Goal: Information Seeking & Learning: Learn about a topic

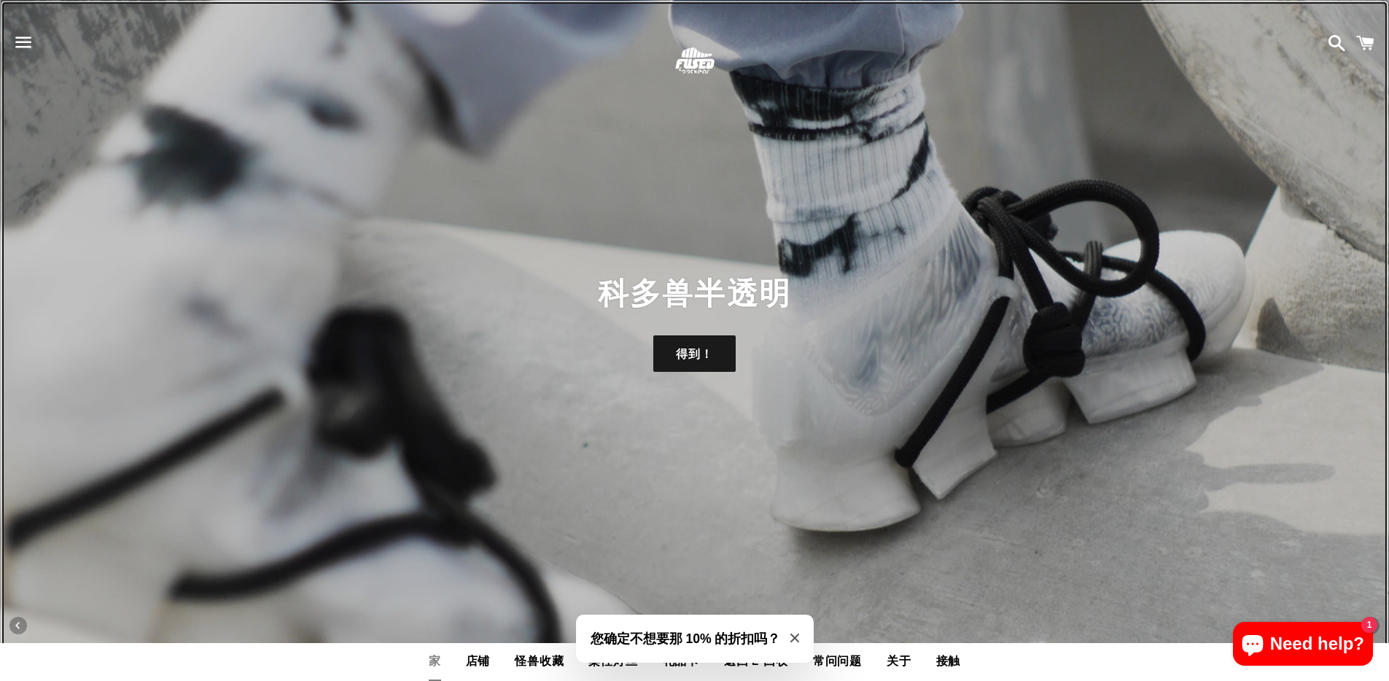
click at [630, 284] on font "科多兽半透明" at bounding box center [694, 293] width 192 height 35
click at [648, 386] on div "科多兽半透明 得到！" at bounding box center [694, 340] width 1389 height 681
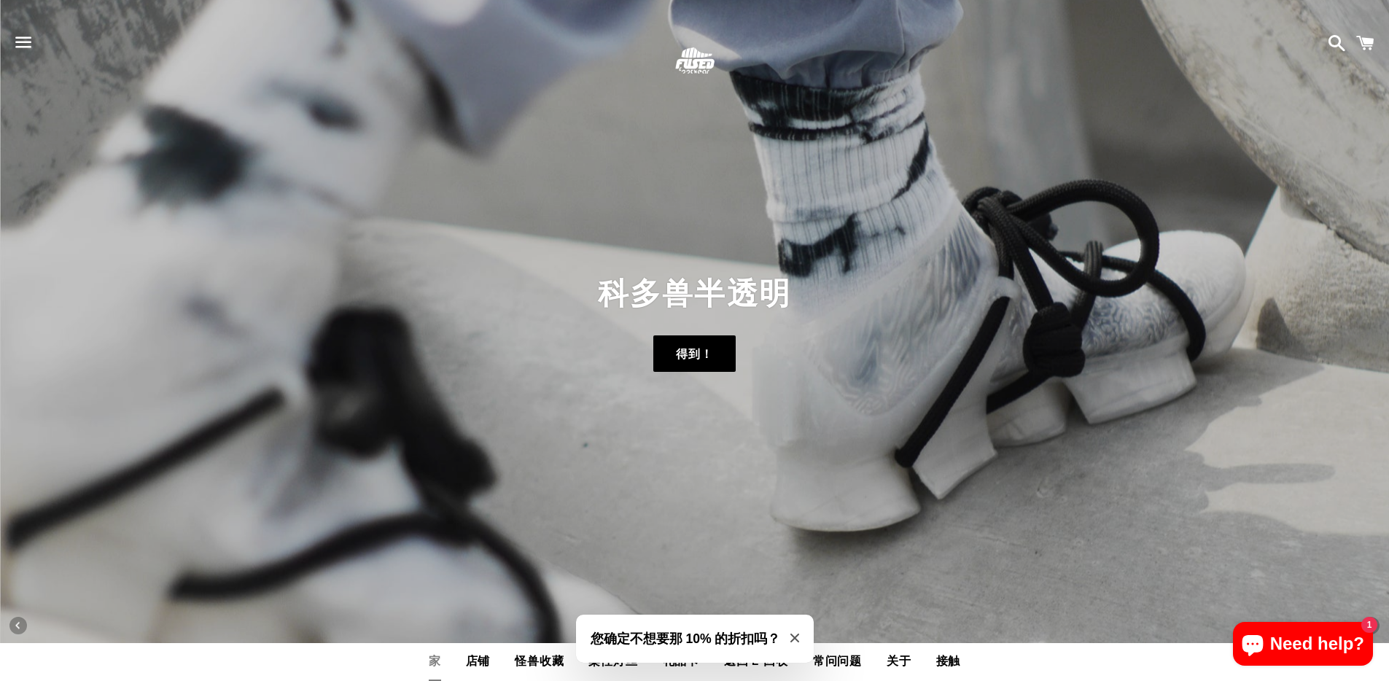
click at [663, 362] on link "得到！" at bounding box center [694, 353] width 82 height 36
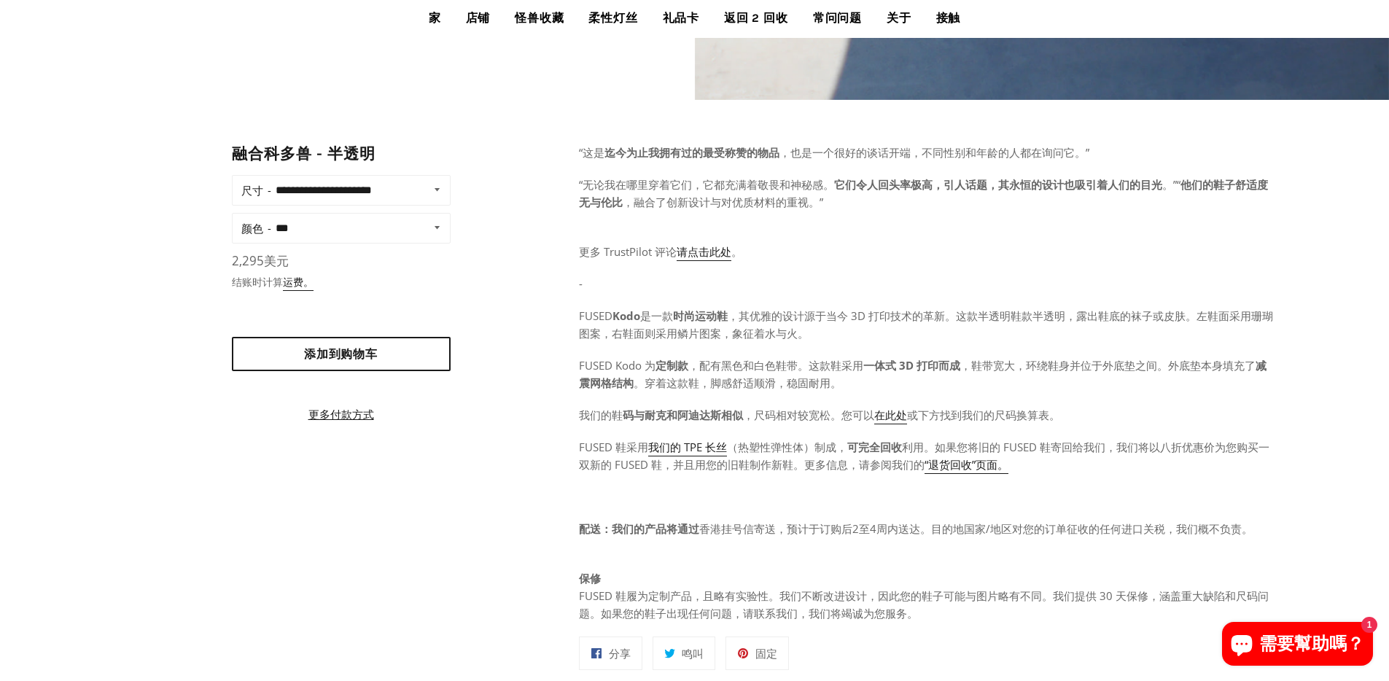
scroll to position [683, 0]
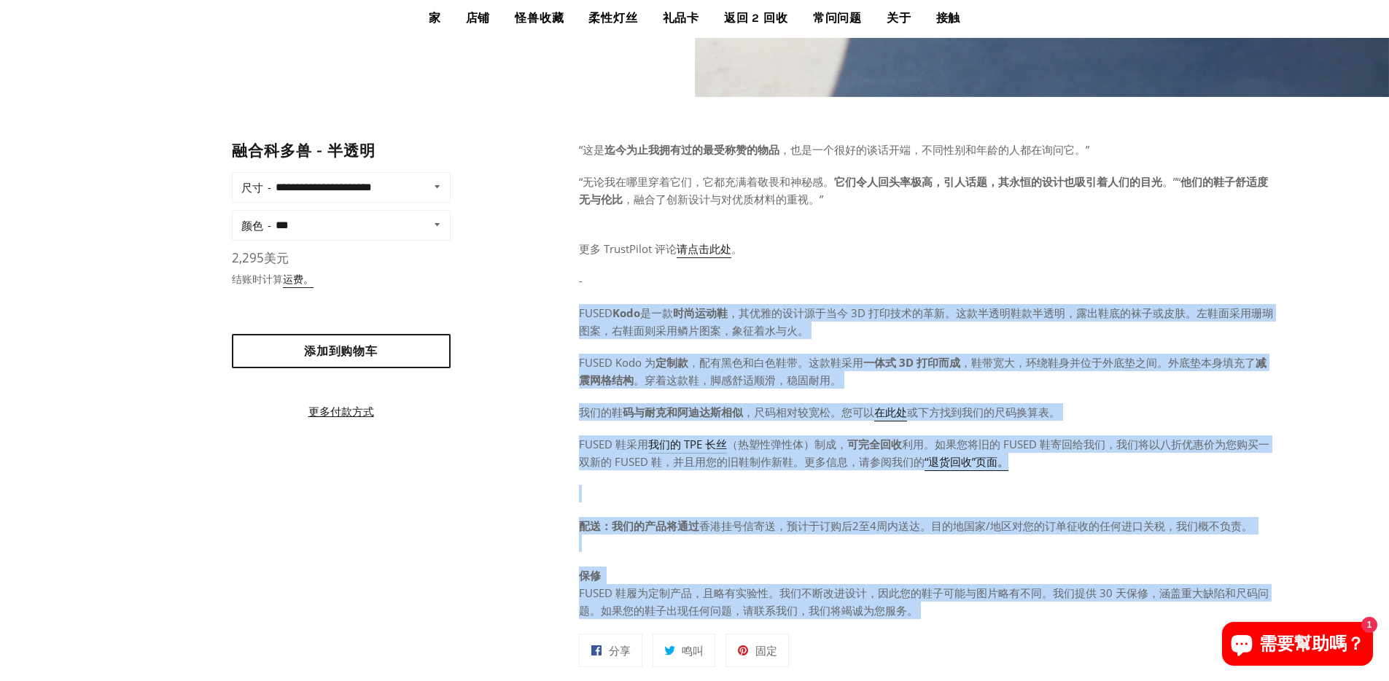
drag, startPoint x: 927, startPoint y: 626, endPoint x: 1202, endPoint y: 295, distance: 429.8
click at [1202, 295] on div "“这是 迄今为止我拥有过的最受称赞的物品 ，也是一个很好的谈话开端，不同性别和年龄的人都在询问它。” “无论我在哪里穿着它们，它都充满着敬畏和神秘感。 它们令…" at bounding box center [926, 415] width 695 height 548
click at [1080, 314] on font "，其优雅的设计源于当今 3D 打印技术的革新。这款半透明鞋款半透明，露出鞋底的袜子或皮肤。左鞋面采用珊瑚图案，右鞋面则采用鳞片图案，象征着水与火。" at bounding box center [926, 322] width 694 height 32
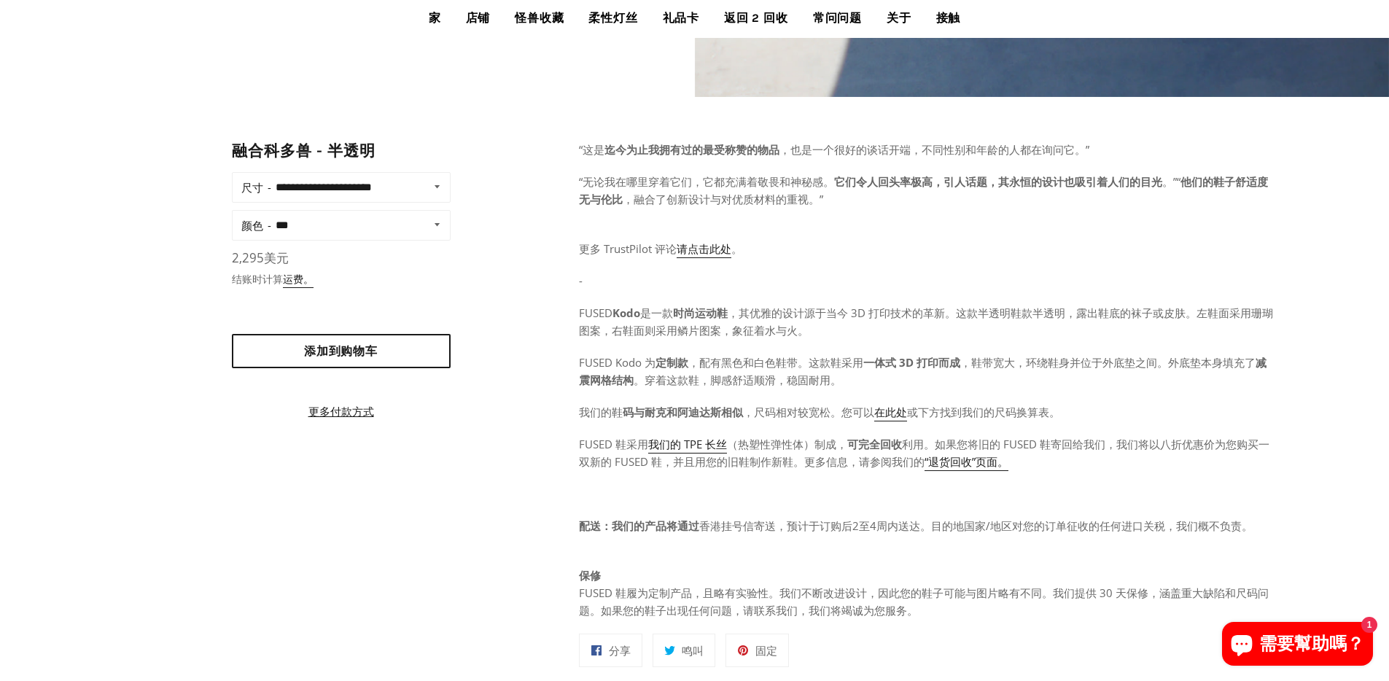
click at [1088, 141] on p "“这是 迄今为止我拥有过的最受称赞的物品 ，也是一个很好的谈话开端，不同性别和年龄的人都在询问它。”" at bounding box center [926, 149] width 695 height 17
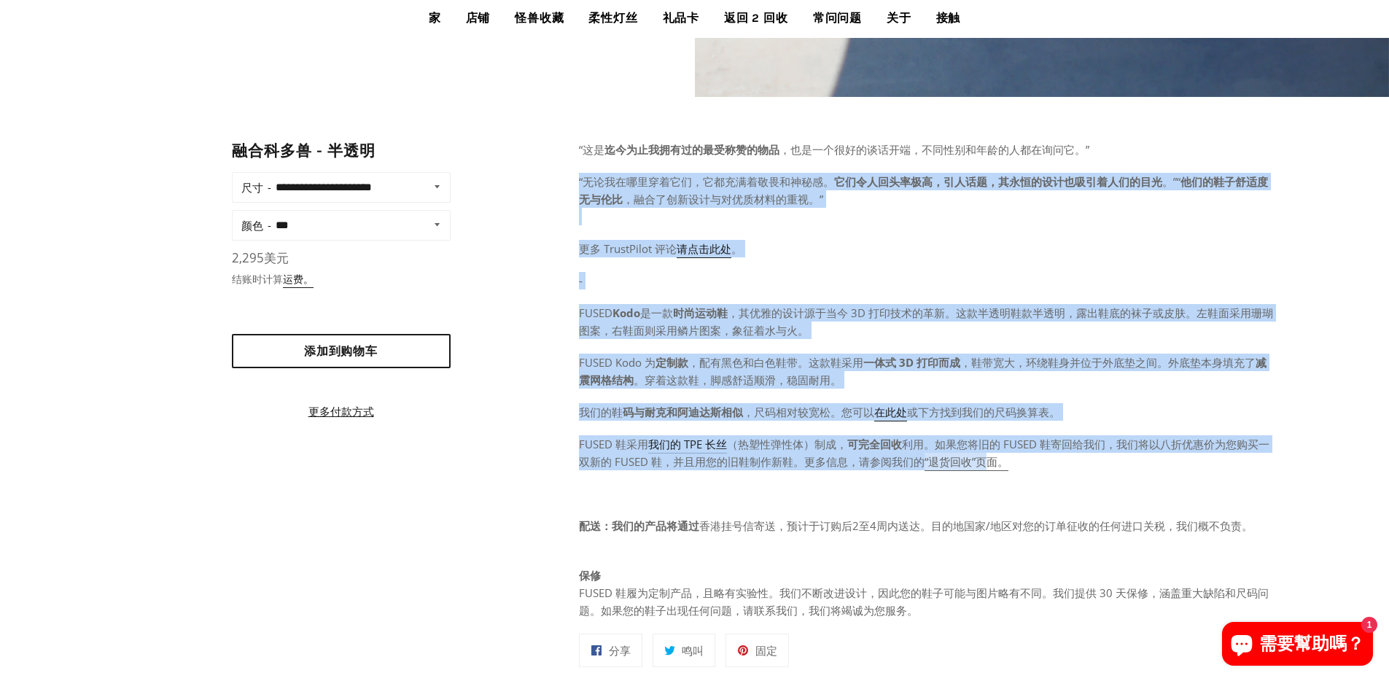
drag, startPoint x: 1088, startPoint y: 141, endPoint x: 981, endPoint y: 455, distance: 331.8
click at [981, 455] on div "“这是 迄今为止我拥有过的最受称赞的物品 ，也是一个很好的谈话开端，不同性别和年龄的人都在询问它。” “无论我在哪里穿着它们，它都充满着敬畏和神秘感。 它们令…" at bounding box center [926, 380] width 695 height 478
click at [1057, 467] on p "FUSED 鞋采用 我们的 TPE 长丝 （热塑性弹性体）制成， 可完全回收 利用。如果您将旧的 FUSED 鞋寄回给我们，我们将以八折优惠价为您购买一双新的…" at bounding box center [926, 452] width 695 height 35
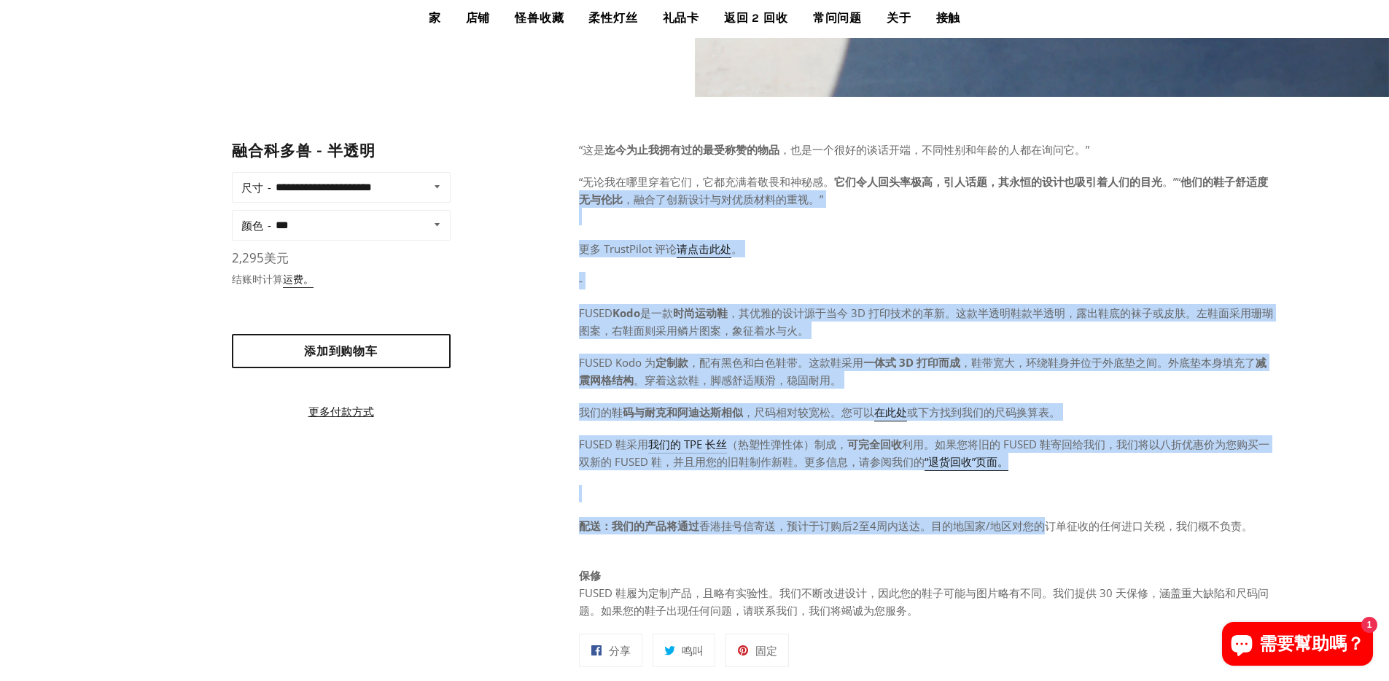
drag, startPoint x: 1050, startPoint y: 521, endPoint x: 1267, endPoint y: 187, distance: 399.0
click at [1267, 187] on div "“这是 迄今为止我拥有过的最受称赞的物品 ，也是一个很好的谈话开端，不同性别和年龄的人都在询问它。” “无论我在哪里穿着它们，它都充满着敬畏和神秘感。 它们令…" at bounding box center [926, 380] width 695 height 478
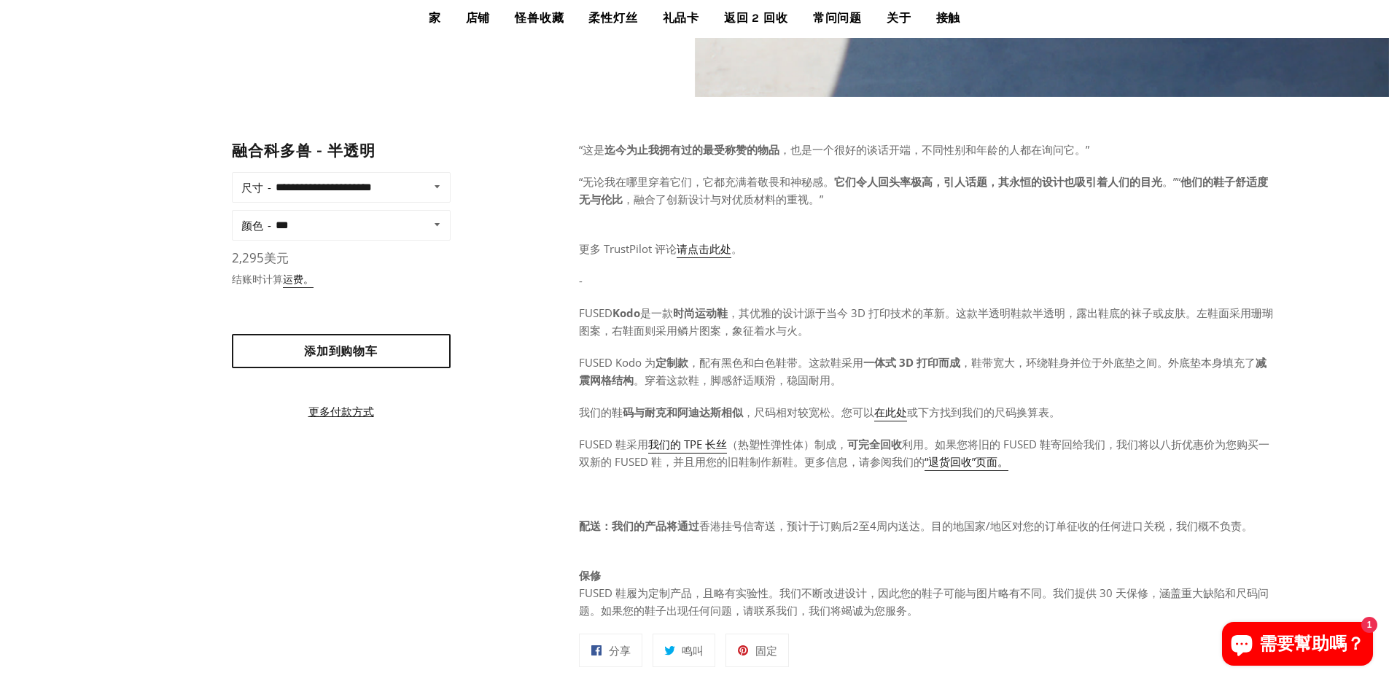
click at [1197, 160] on div "“这是 迄今为止我拥有过的最受称赞的物品 ，也是一个很好的谈话开端，不同性别和年龄的人都在询问它。” “无论我在哪里穿着它们，它都充满着敬畏和神秘感。 它们令…" at bounding box center [926, 380] width 695 height 478
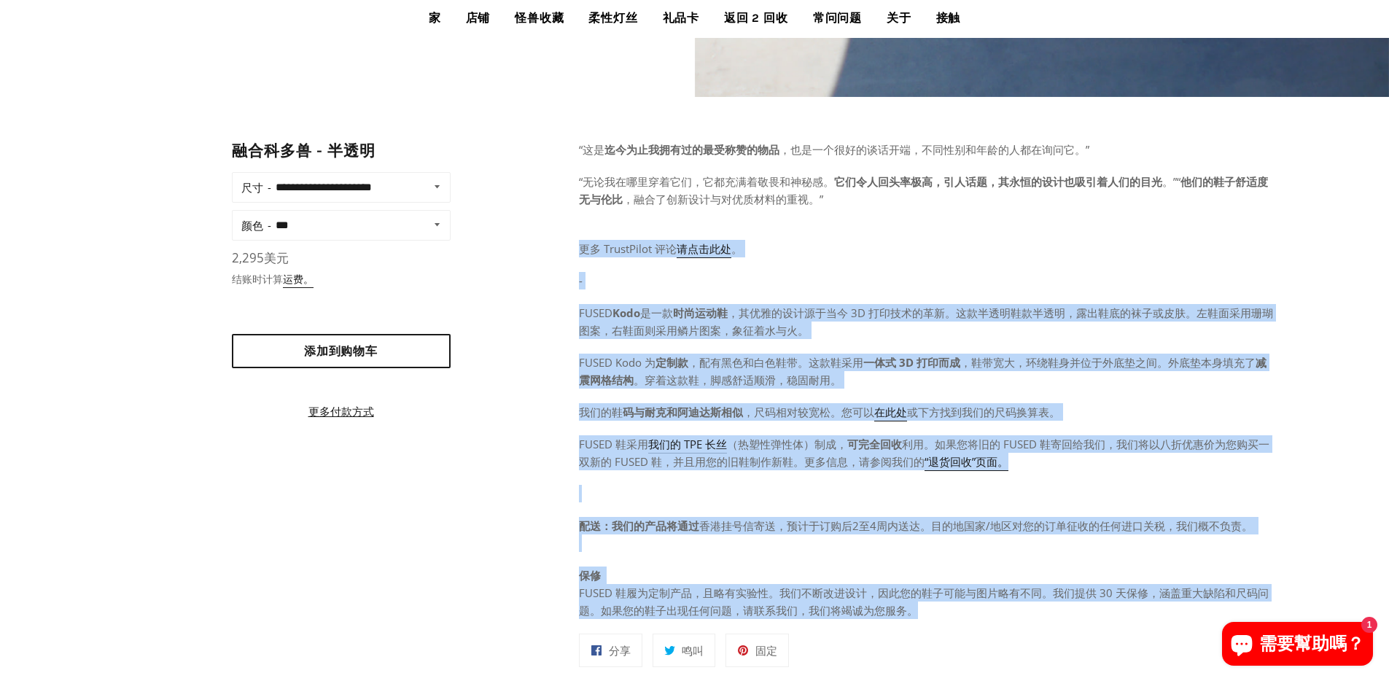
drag, startPoint x: 1049, startPoint y: 604, endPoint x: 1323, endPoint y: 230, distance: 463.3
click at [1323, 230] on div "**********" at bounding box center [694, 415] width 1389 height 548
click at [1245, 252] on p "更多 TrustPilot 评论 请点击此处 。" at bounding box center [926, 248] width 695 height 17
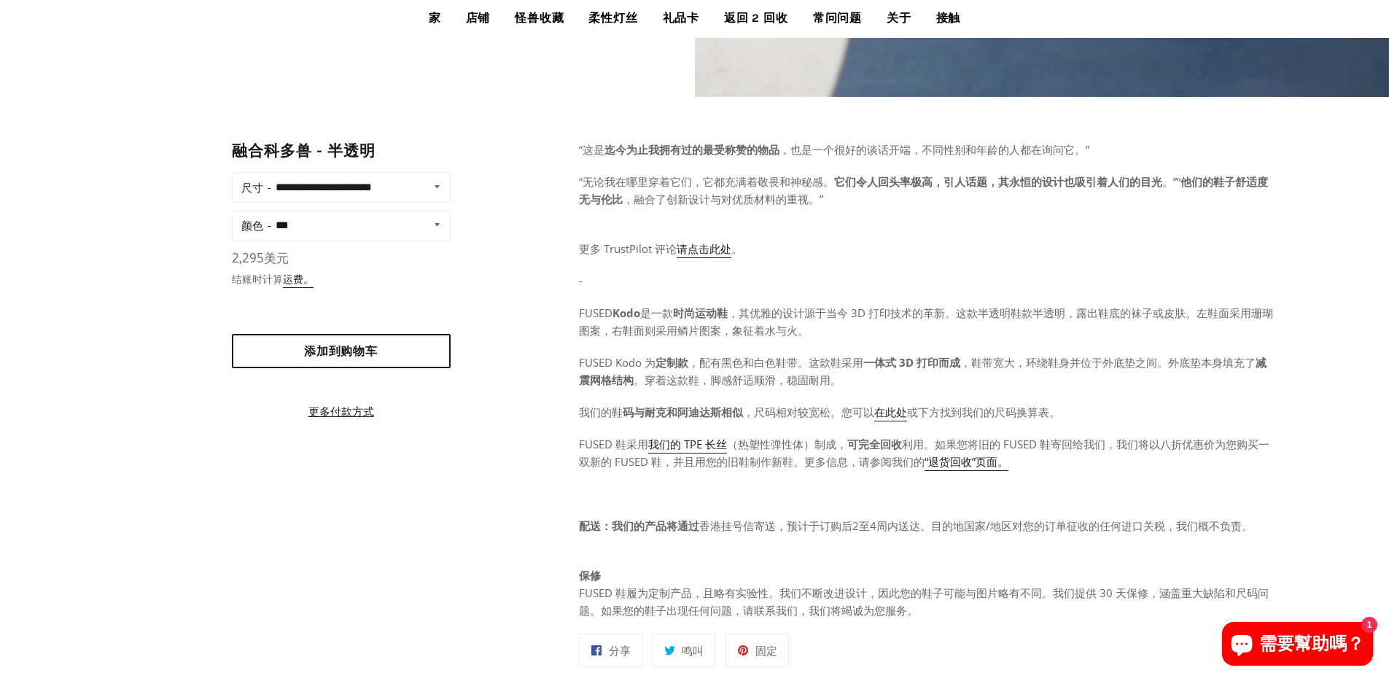
click at [1245, 252] on p "更多 TrustPilot 评论 请点击此处 。" at bounding box center [926, 248] width 695 height 17
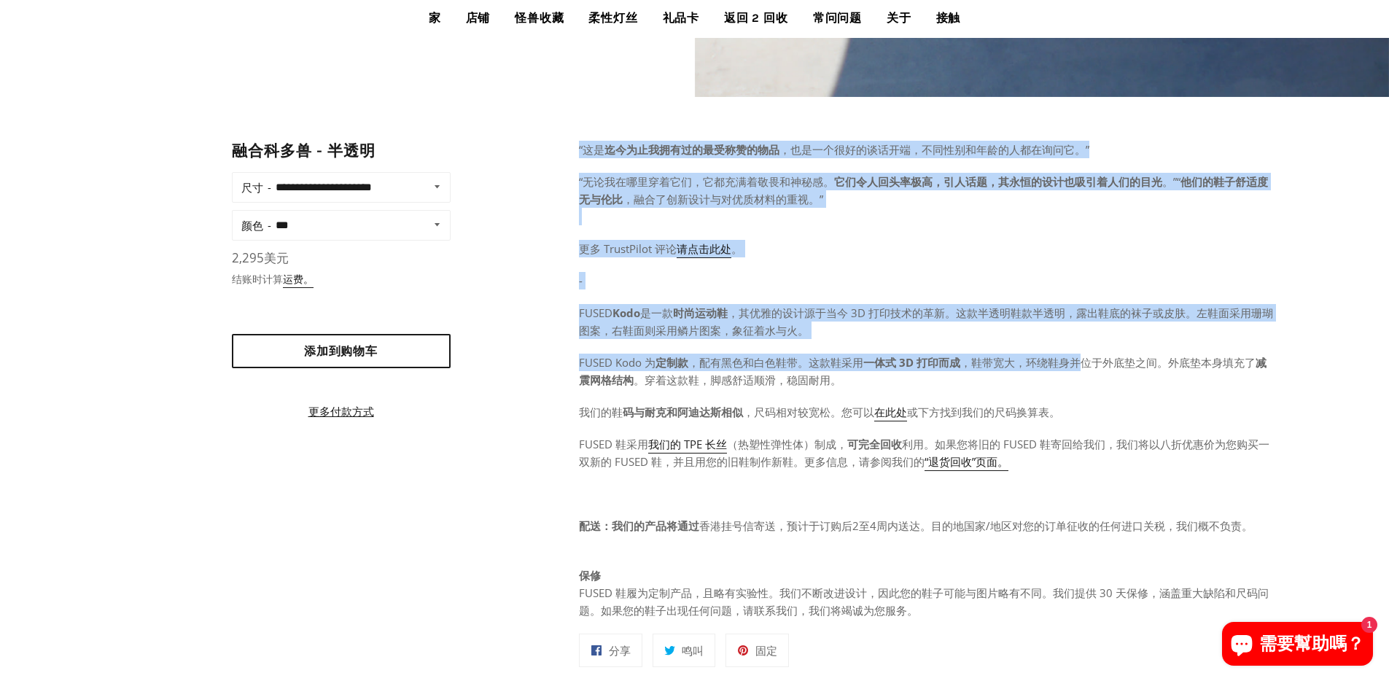
drag, startPoint x: 1285, startPoint y: 132, endPoint x: 1087, endPoint y: 365, distance: 305.8
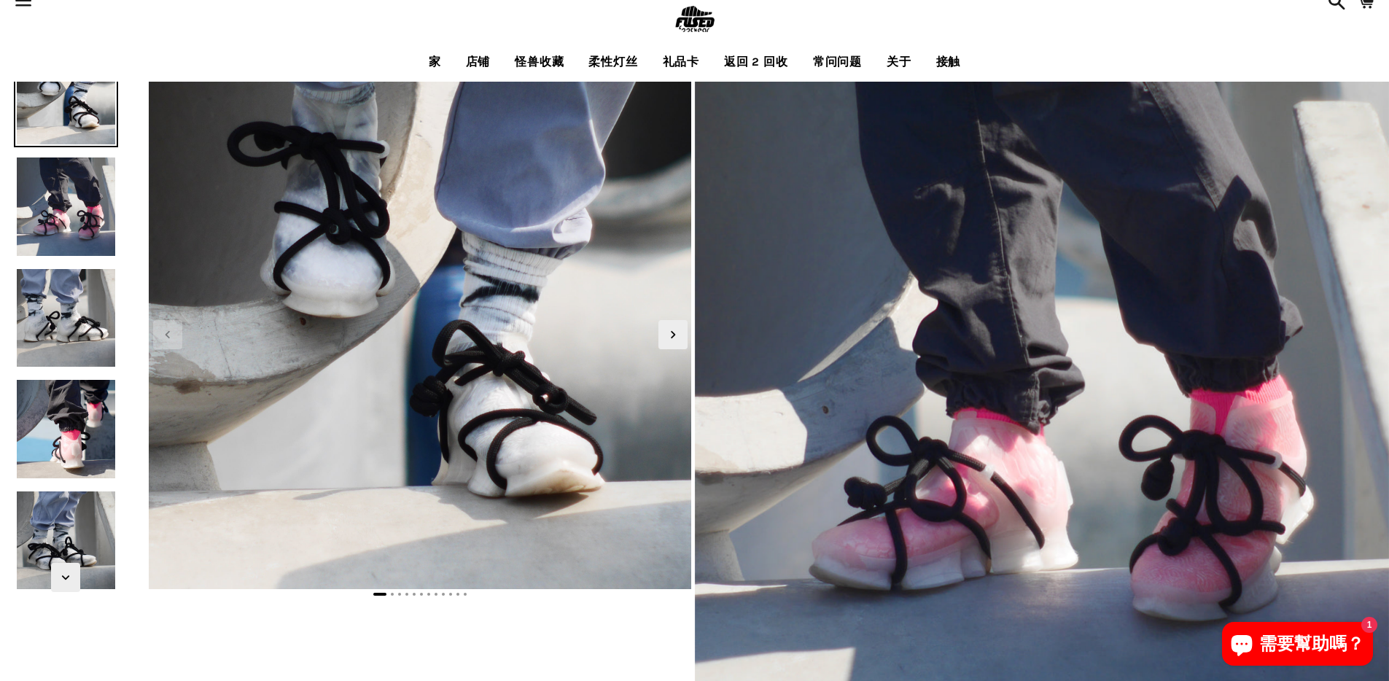
scroll to position [0, 0]
